Goal: Information Seeking & Learning: Learn about a topic

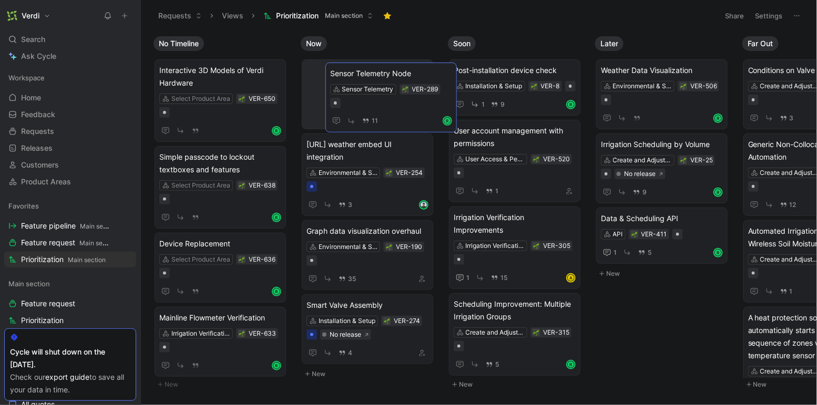
drag, startPoint x: 502, startPoint y: 147, endPoint x: 378, endPoint y: 76, distance: 143.2
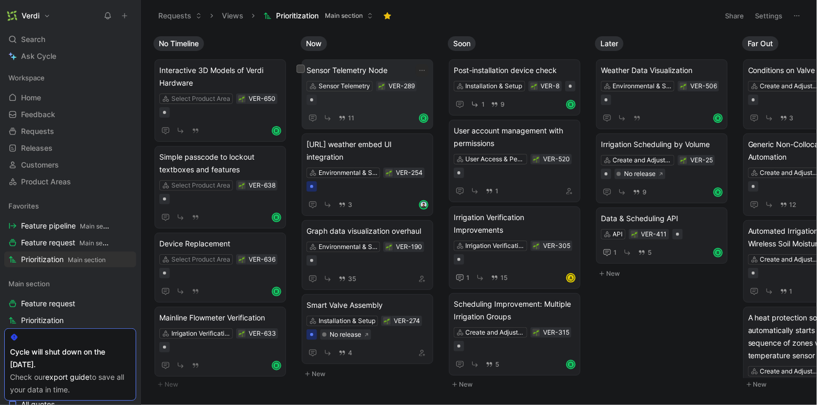
click at [369, 70] on span "Sensor Telemetry Node" at bounding box center [368, 70] width 122 height 13
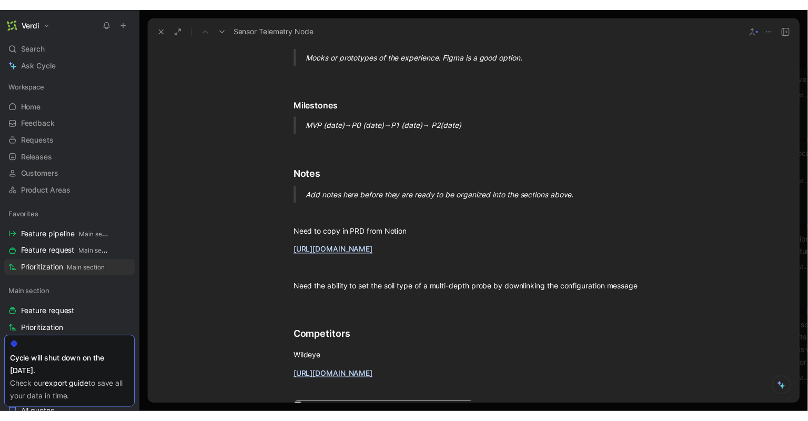
scroll to position [1983, 0]
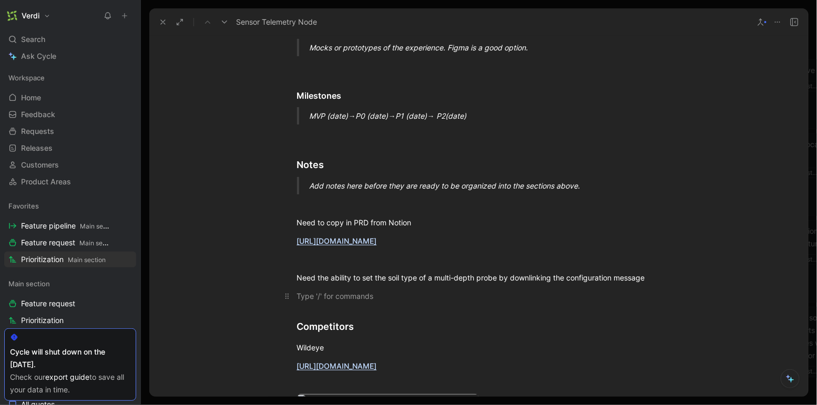
click at [325, 290] on p at bounding box center [479, 296] width 404 height 17
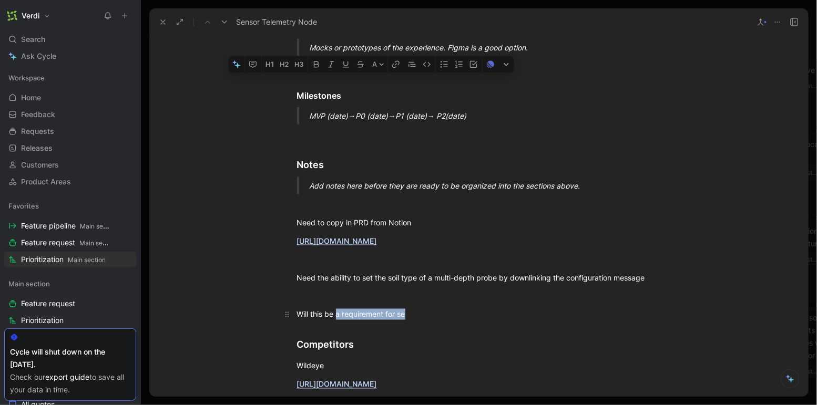
drag, startPoint x: 416, startPoint y: 304, endPoint x: 335, endPoint y: 303, distance: 81.0
click at [335, 309] on div "Will this be a requirement for se" at bounding box center [479, 314] width 364 height 11
click at [360, 309] on div "Will this be required for wireless sensor based automation" at bounding box center [479, 314] width 364 height 11
click at [519, 309] on div "Will this be required for wireless sensor based automation" at bounding box center [479, 314] width 364 height 11
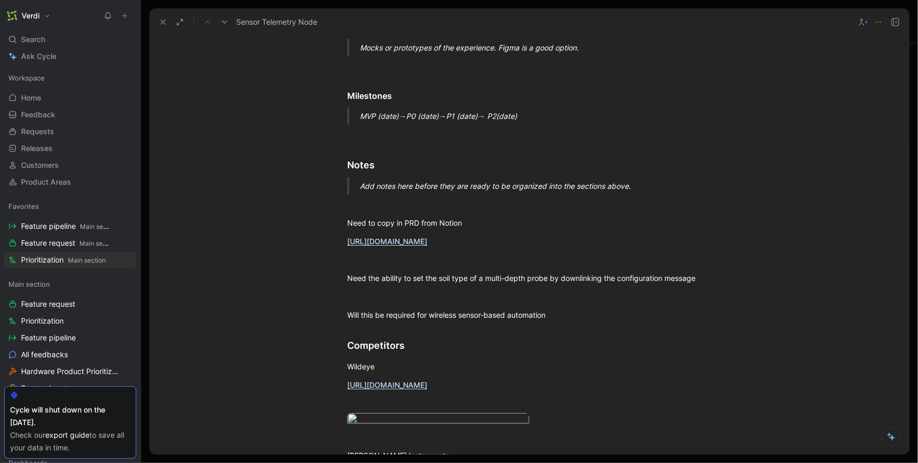
click at [165, 20] on use at bounding box center [163, 22] width 4 height 4
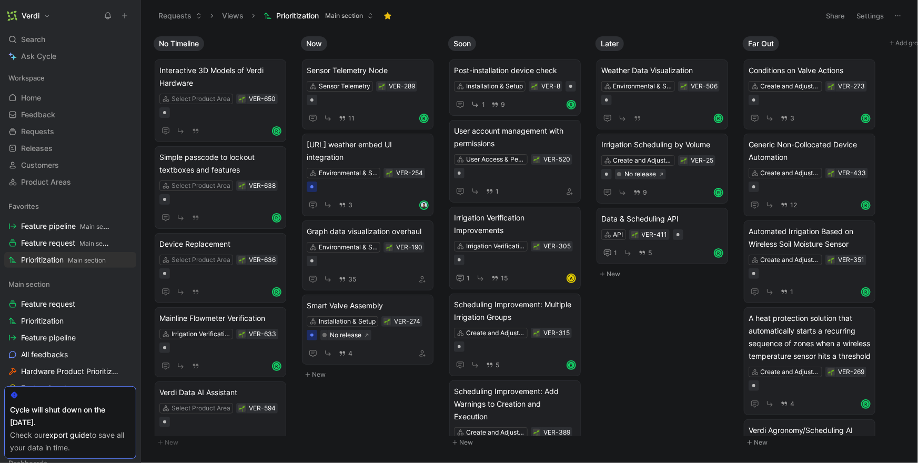
click at [144, 18] on button at bounding box center [140, 15] width 15 height 15
